Goal: Task Accomplishment & Management: Manage account settings

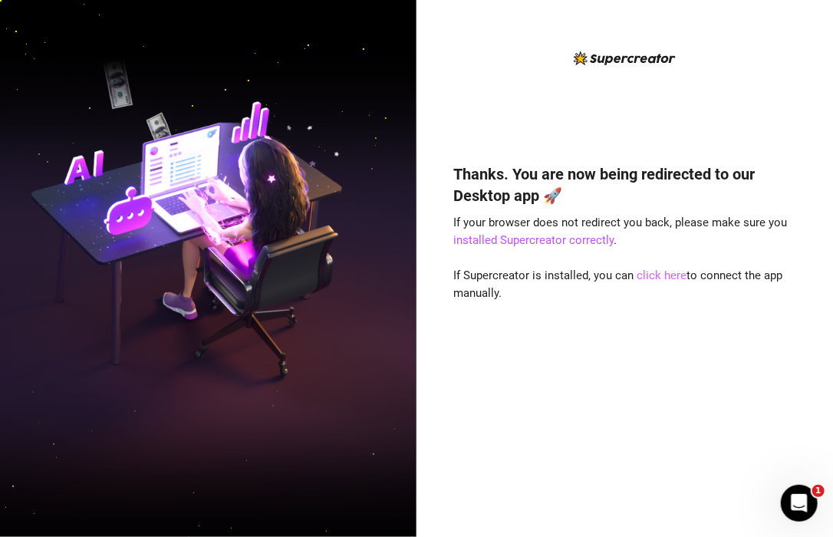
click at [662, 282] on link "click here" at bounding box center [662, 275] width 50 height 14
click at [644, 276] on link "click here" at bounding box center [662, 275] width 50 height 14
click at [507, 115] on div "Thanks. You are now being redirected to our Desktop app 🚀 If your browser does …" at bounding box center [625, 280] width 342 height 463
click at [791, 505] on icon "Open Intercom Messenger" at bounding box center [796, 500] width 25 height 25
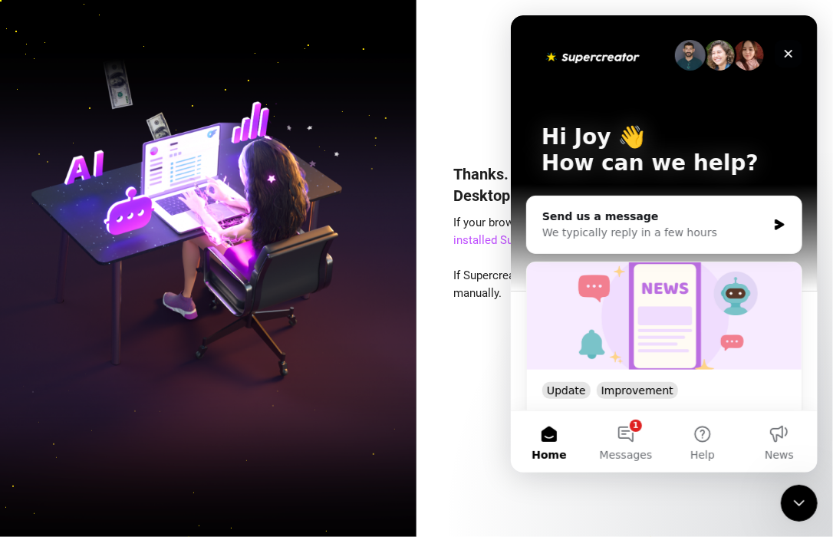
click at [784, 58] on icon "Close" at bounding box center [787, 54] width 12 height 12
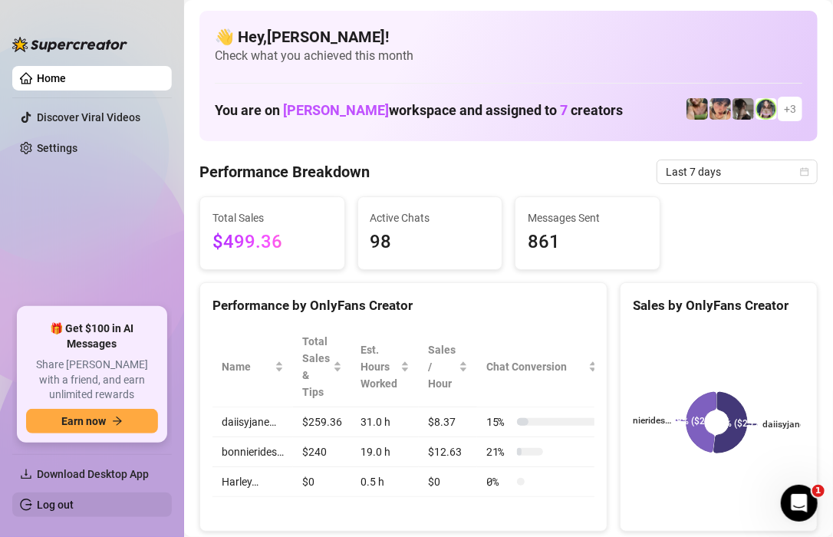
click at [62, 501] on link "Log out" at bounding box center [55, 504] width 37 height 12
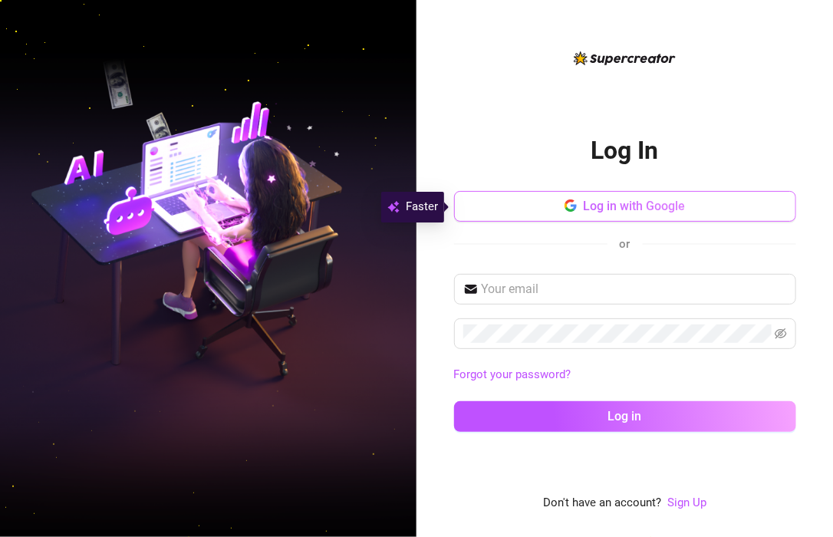
click at [616, 194] on button "Log in with Google" at bounding box center [625, 206] width 342 height 31
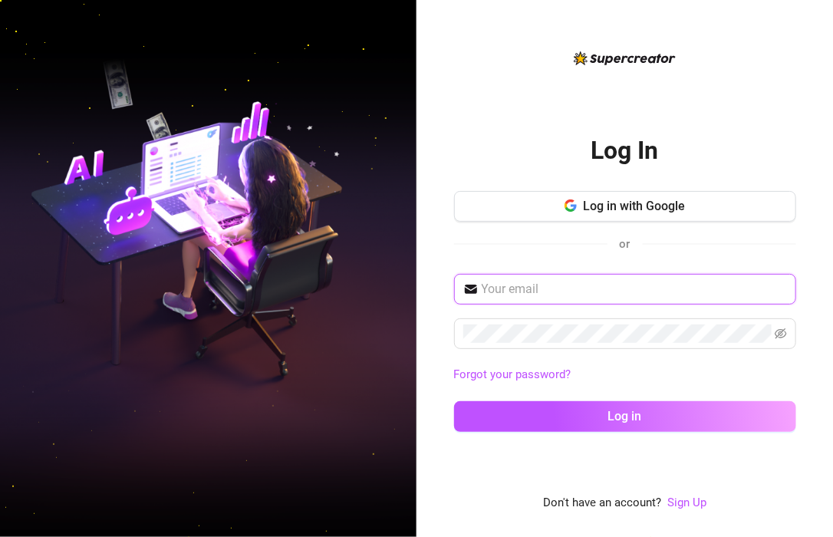
click at [583, 288] on input "text" at bounding box center [633, 289] width 305 height 18
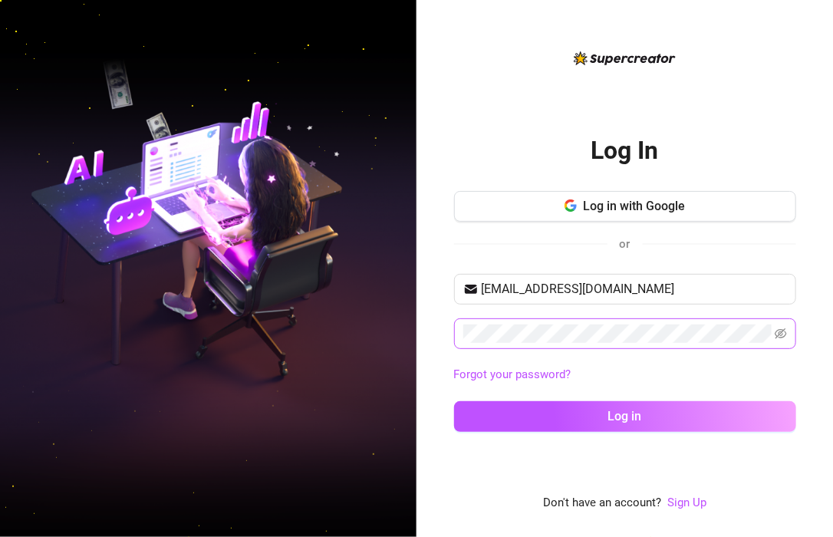
click at [773, 330] on span at bounding box center [625, 333] width 342 height 31
click at [780, 330] on icon "eye-invisible" at bounding box center [780, 333] width 12 height 11
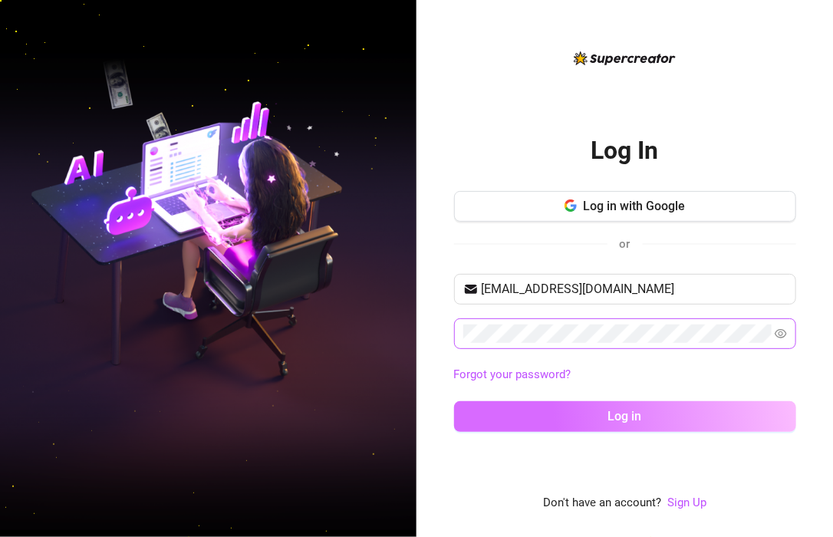
click at [669, 416] on button "Log in" at bounding box center [625, 416] width 342 height 31
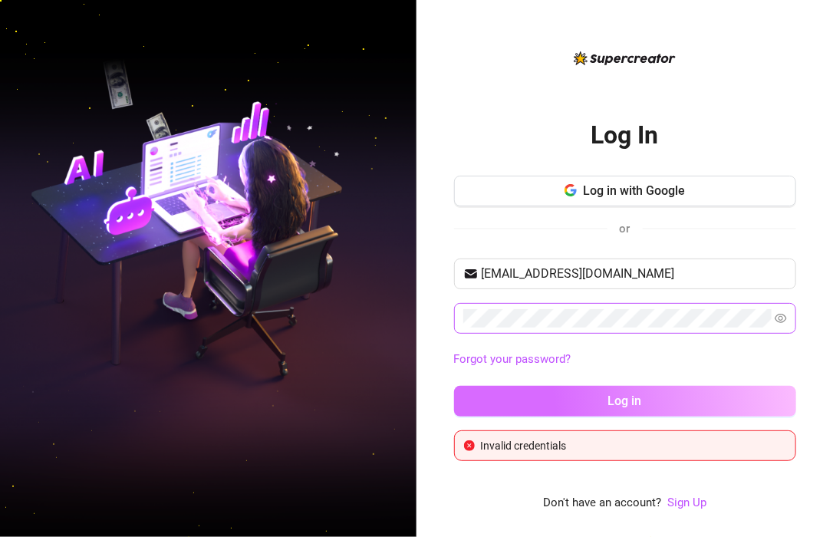
click at [639, 395] on span "Log in" at bounding box center [625, 400] width 34 height 15
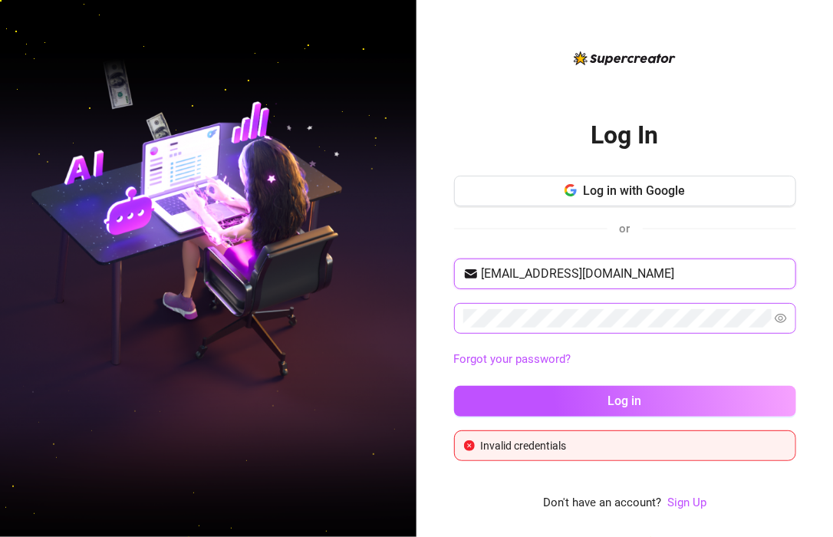
click at [678, 272] on input "jvdnuega0710@myyahoo.com" at bounding box center [633, 274] width 305 height 18
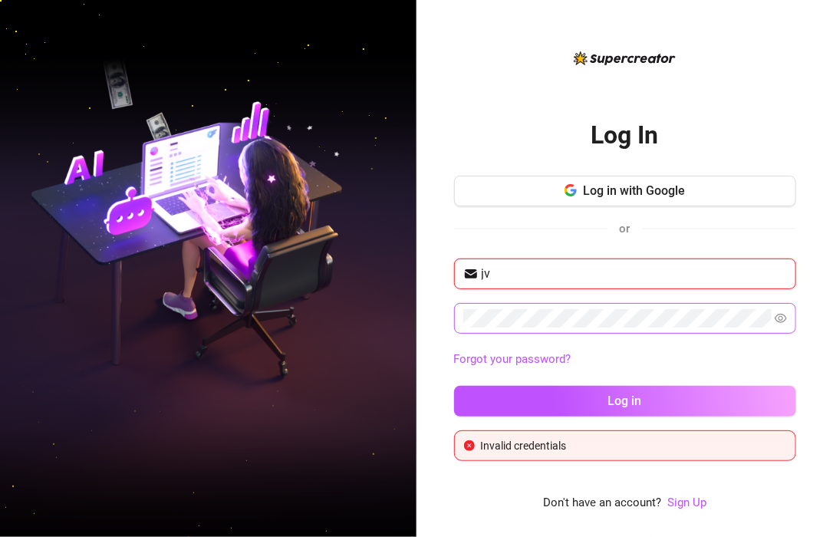
type input "j"
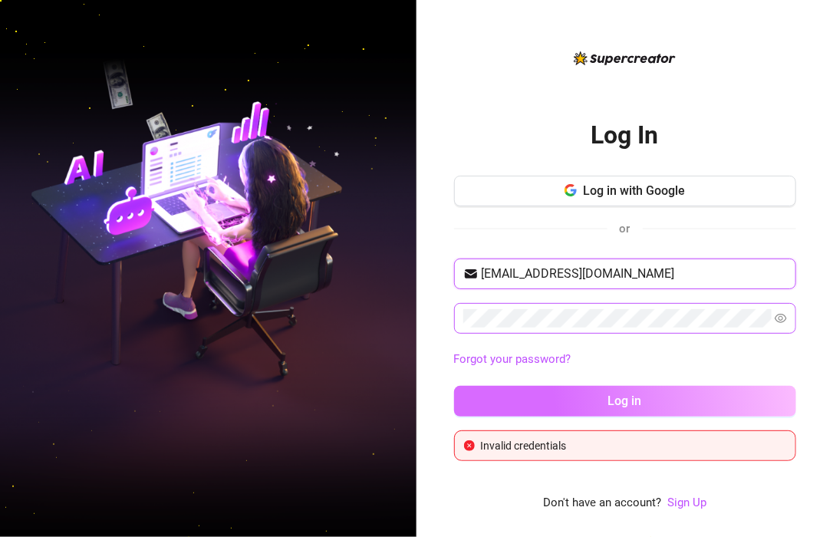
type input "[EMAIL_ADDRESS][DOMAIN_NAME]"
click at [647, 398] on button "Log in" at bounding box center [625, 401] width 342 height 31
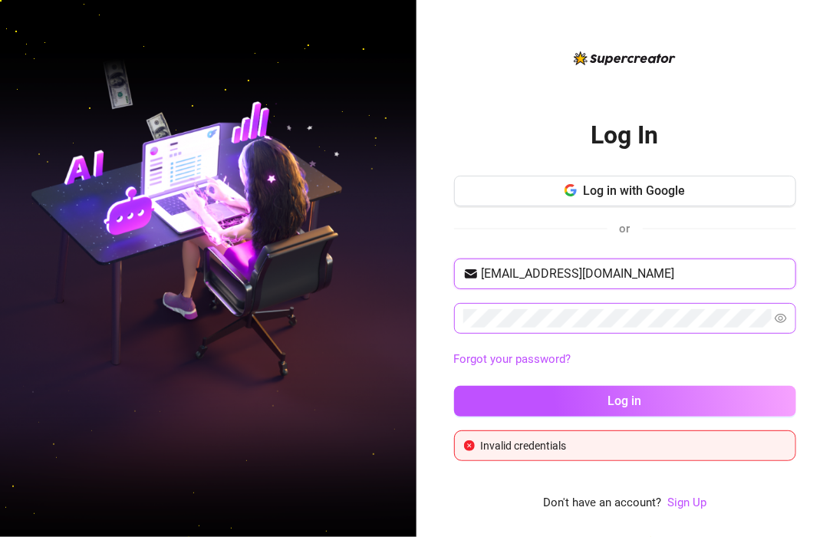
click at [635, 272] on input "[EMAIL_ADDRESS][DOMAIN_NAME]" at bounding box center [633, 274] width 305 height 18
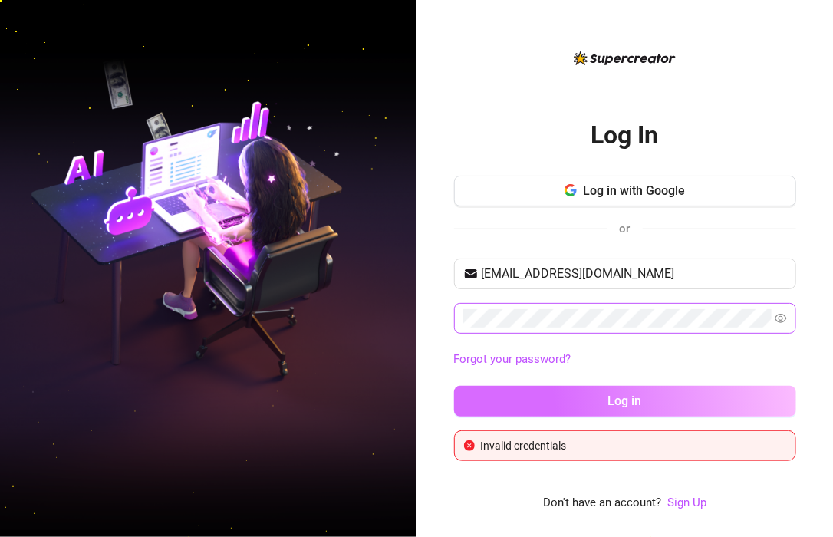
click at [604, 399] on button "Log in" at bounding box center [625, 401] width 342 height 31
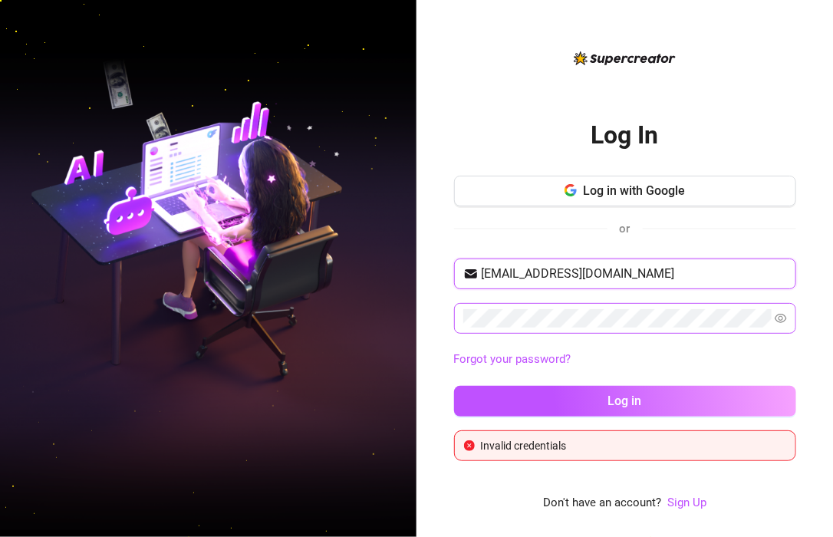
click at [615, 274] on input "[EMAIL_ADDRESS][DOMAIN_NAME]" at bounding box center [633, 274] width 305 height 18
click at [580, 275] on input "[EMAIL_ADDRESS][DOMAIN_NAME]" at bounding box center [633, 274] width 305 height 18
click at [643, 278] on input "[EMAIL_ADDRESS][DOMAIN_NAME]" at bounding box center [633, 274] width 305 height 18
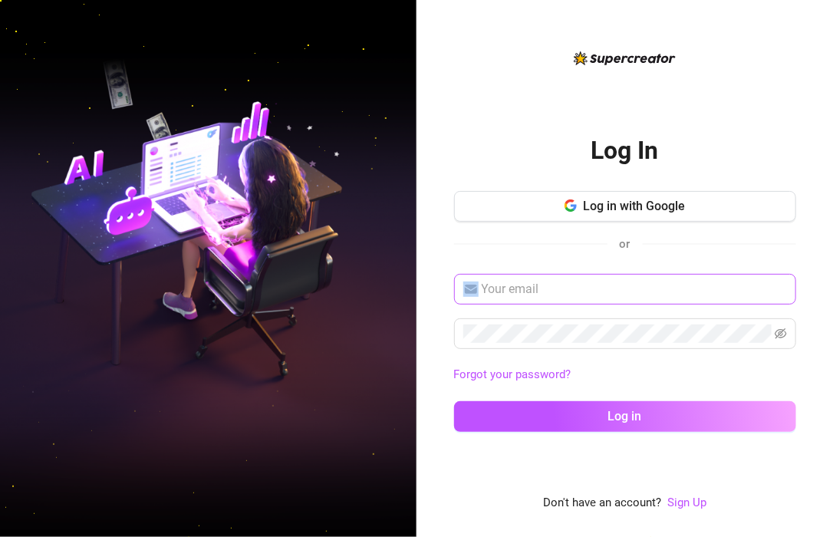
drag, startPoint x: 579, startPoint y: 304, endPoint x: 587, endPoint y: 300, distance: 9.6
click at [587, 300] on div "Forgot your password? Log in" at bounding box center [625, 360] width 342 height 172
click at [587, 300] on span at bounding box center [625, 289] width 342 height 31
click at [596, 291] on input "text" at bounding box center [633, 289] width 305 height 18
type input "[EMAIL_ADDRESS][DOMAIN_NAME]"
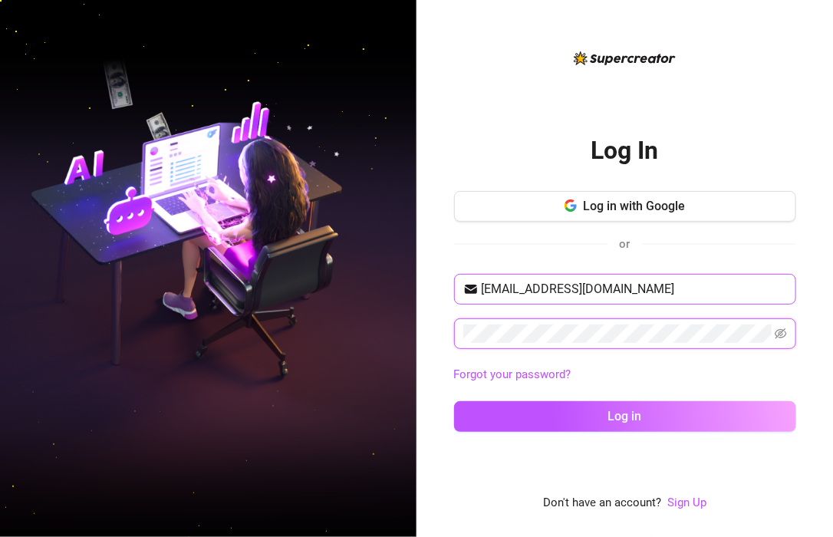
click at [454, 401] on button "Log in" at bounding box center [625, 416] width 342 height 31
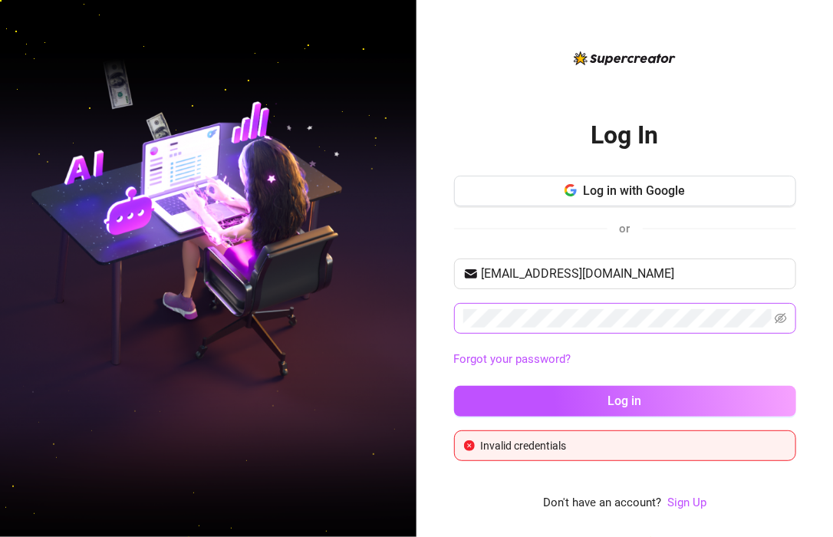
click at [782, 310] on span at bounding box center [780, 318] width 12 height 18
click at [781, 315] on icon "eye-invisible" at bounding box center [780, 318] width 12 height 12
